Goal: Task Accomplishment & Management: Manage account settings

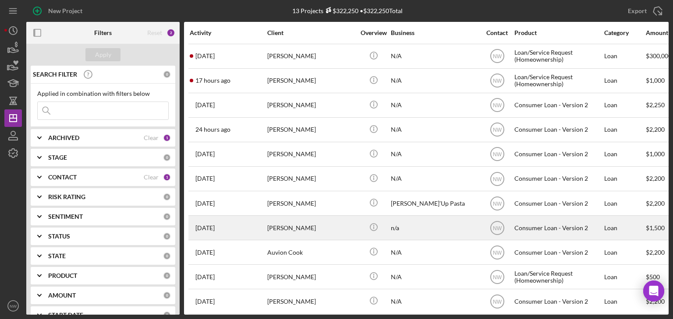
scroll to position [42, 0]
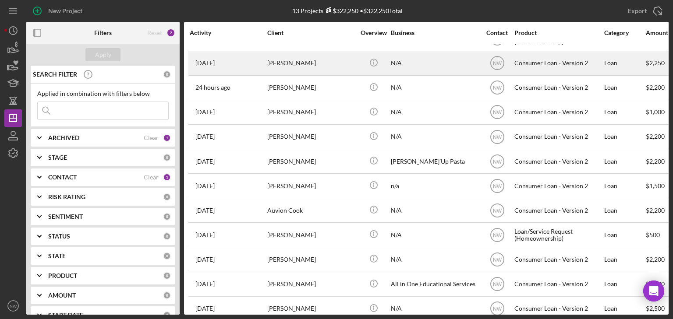
click at [277, 69] on div "[PERSON_NAME]" at bounding box center [311, 63] width 88 height 23
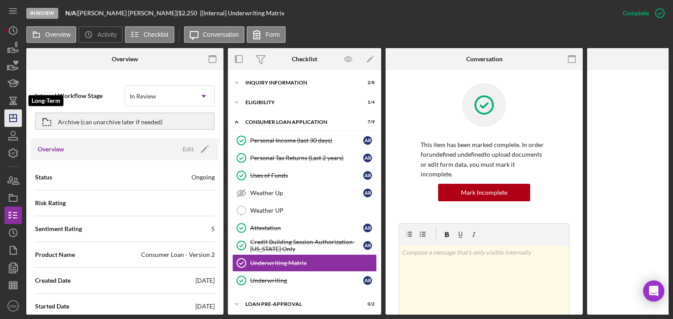
scroll to position [40, 0]
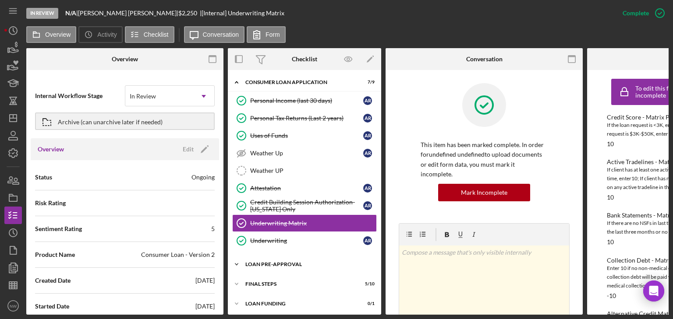
click at [282, 264] on div "Loan Pre-Approval" at bounding box center [307, 264] width 125 height 5
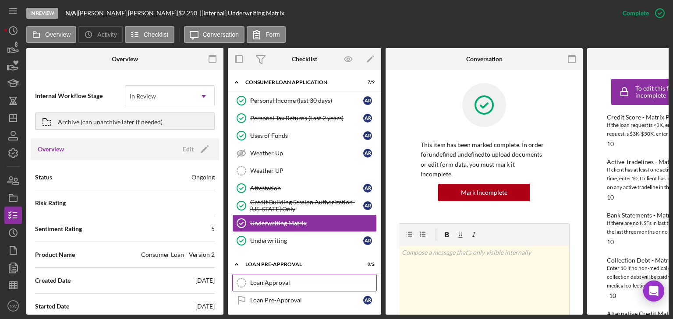
click at [252, 279] on div "Loan Approval" at bounding box center [313, 282] width 126 height 7
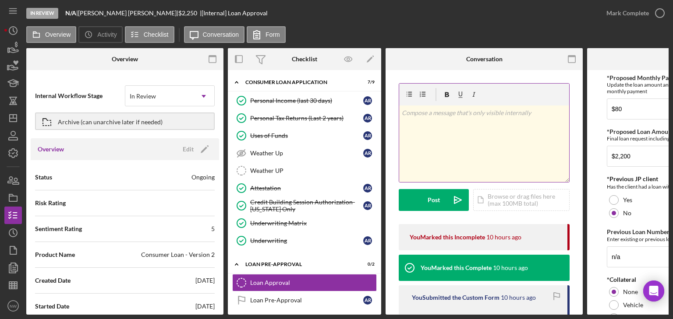
drag, startPoint x: 489, startPoint y: 195, endPoint x: 458, endPoint y: 145, distance: 58.4
click at [454, 145] on div "v Color teal Color pink Remove color Add row above Add row below Add column bef…" at bounding box center [484, 144] width 170 height 77
click at [491, 194] on div "Icon/Document Browse or drag files here (max 100MB total) Tap to choose files o…" at bounding box center [521, 200] width 96 height 22
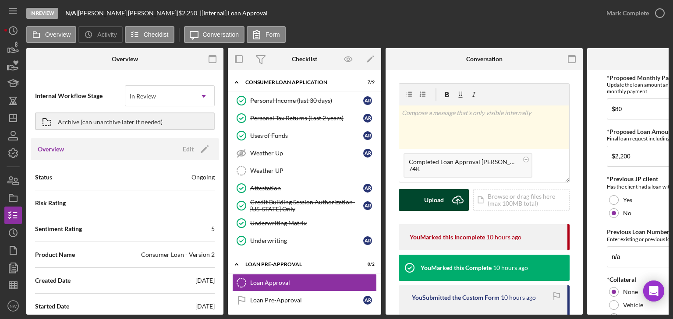
click at [421, 194] on button "Upload Icon/Upload" at bounding box center [433, 200] width 70 height 22
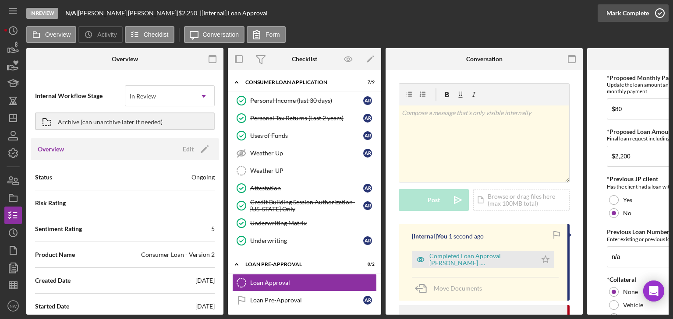
click at [655, 10] on icon "button" at bounding box center [659, 13] width 22 height 22
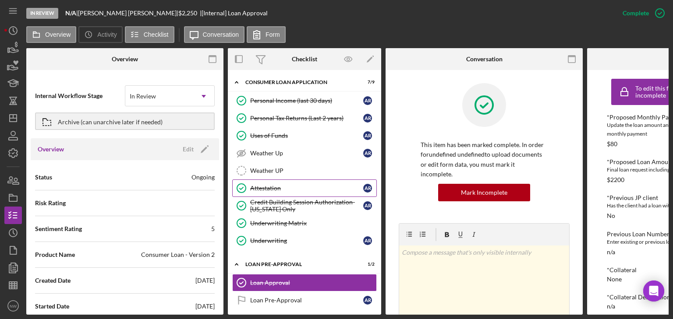
scroll to position [82, 0]
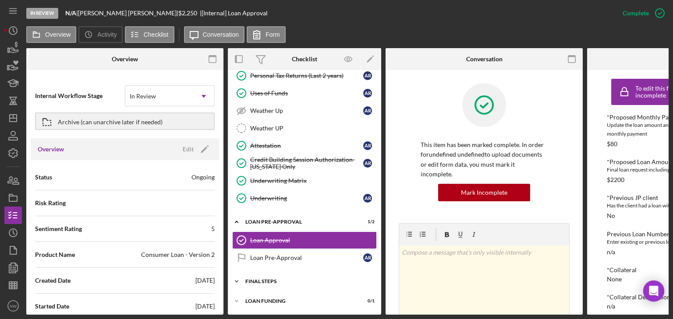
click at [237, 277] on icon "Icon/Expander" at bounding box center [237, 282] width 18 height 18
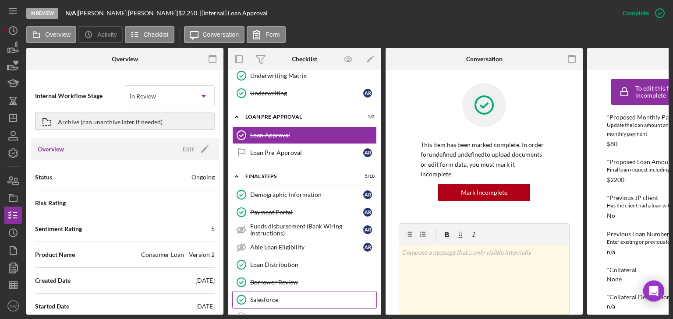
scroll to position [261, 0]
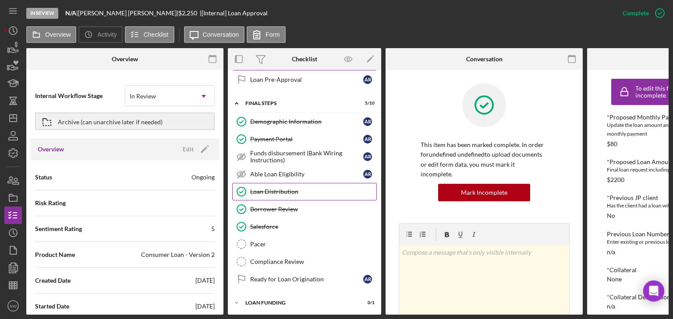
click at [262, 192] on div "Loan Distribution" at bounding box center [313, 191] width 126 height 7
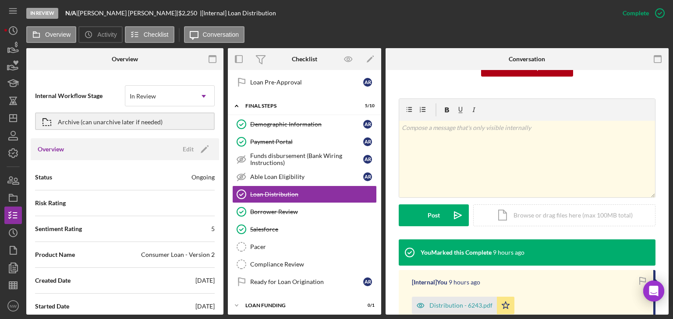
scroll to position [210, 0]
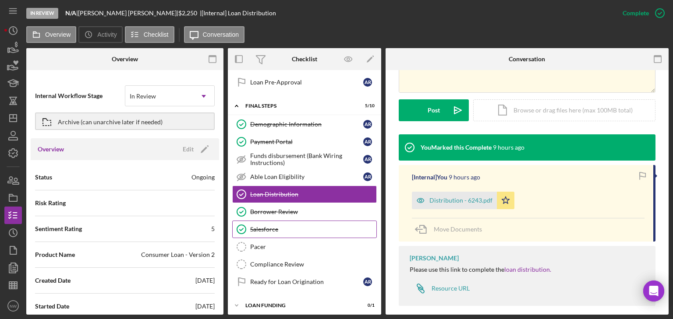
click at [257, 226] on div "Salesforce" at bounding box center [313, 229] width 126 height 7
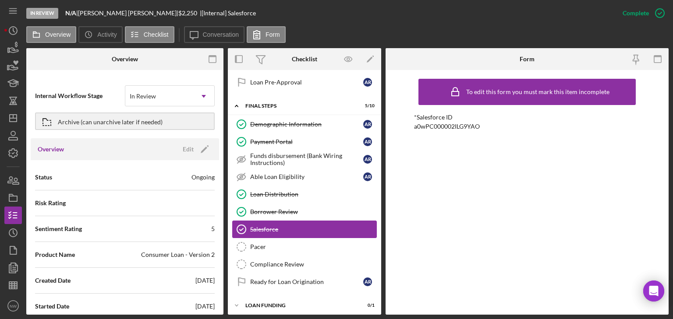
scroll to position [258, 0]
click at [8, 116] on icon "Icon/Dashboard" at bounding box center [13, 118] width 22 height 22
